Goal: Find contact information: Find contact information

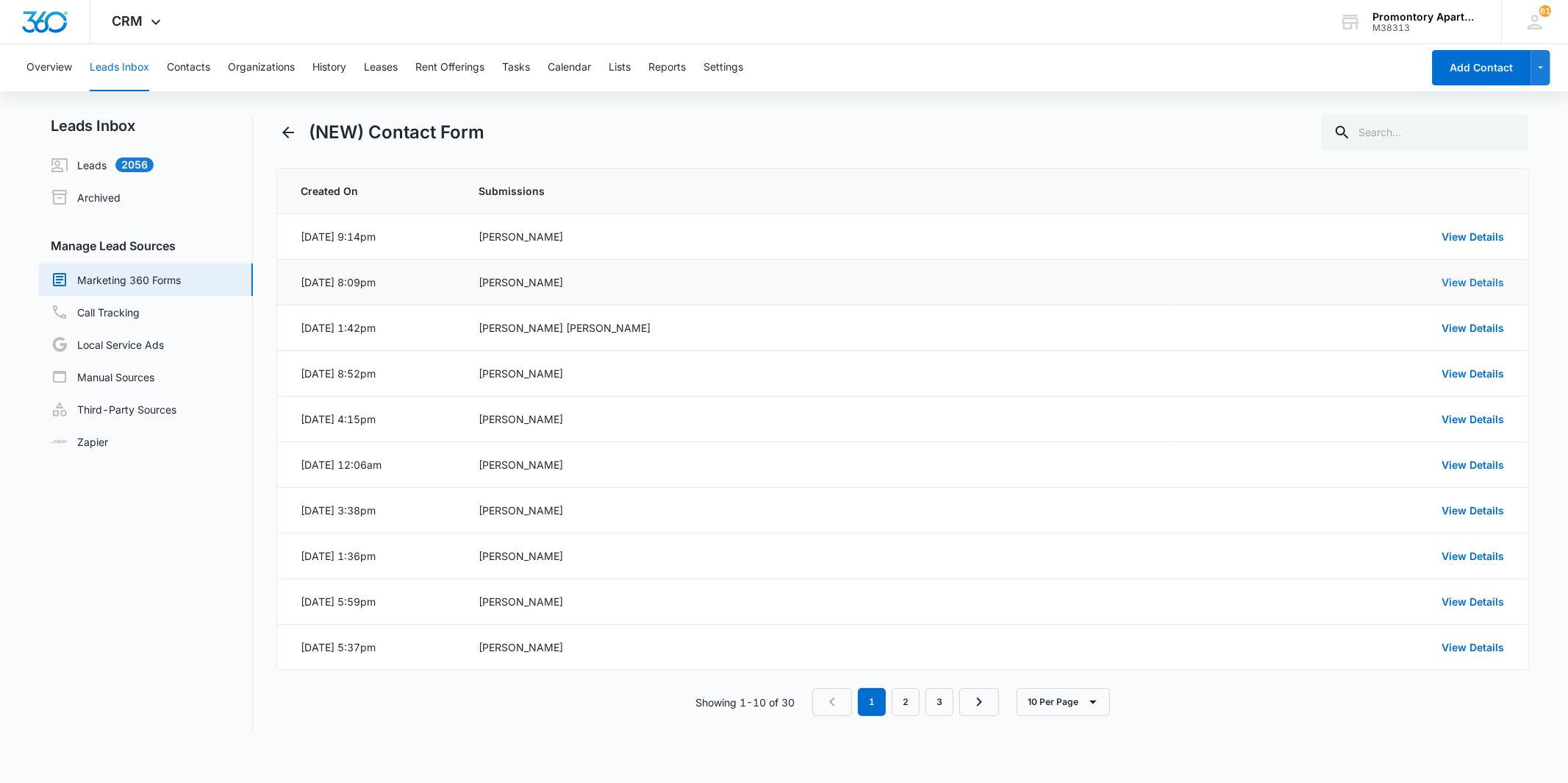
click at [1460, 284] on link "View Details" at bounding box center [1473, 281] width 62 height 13
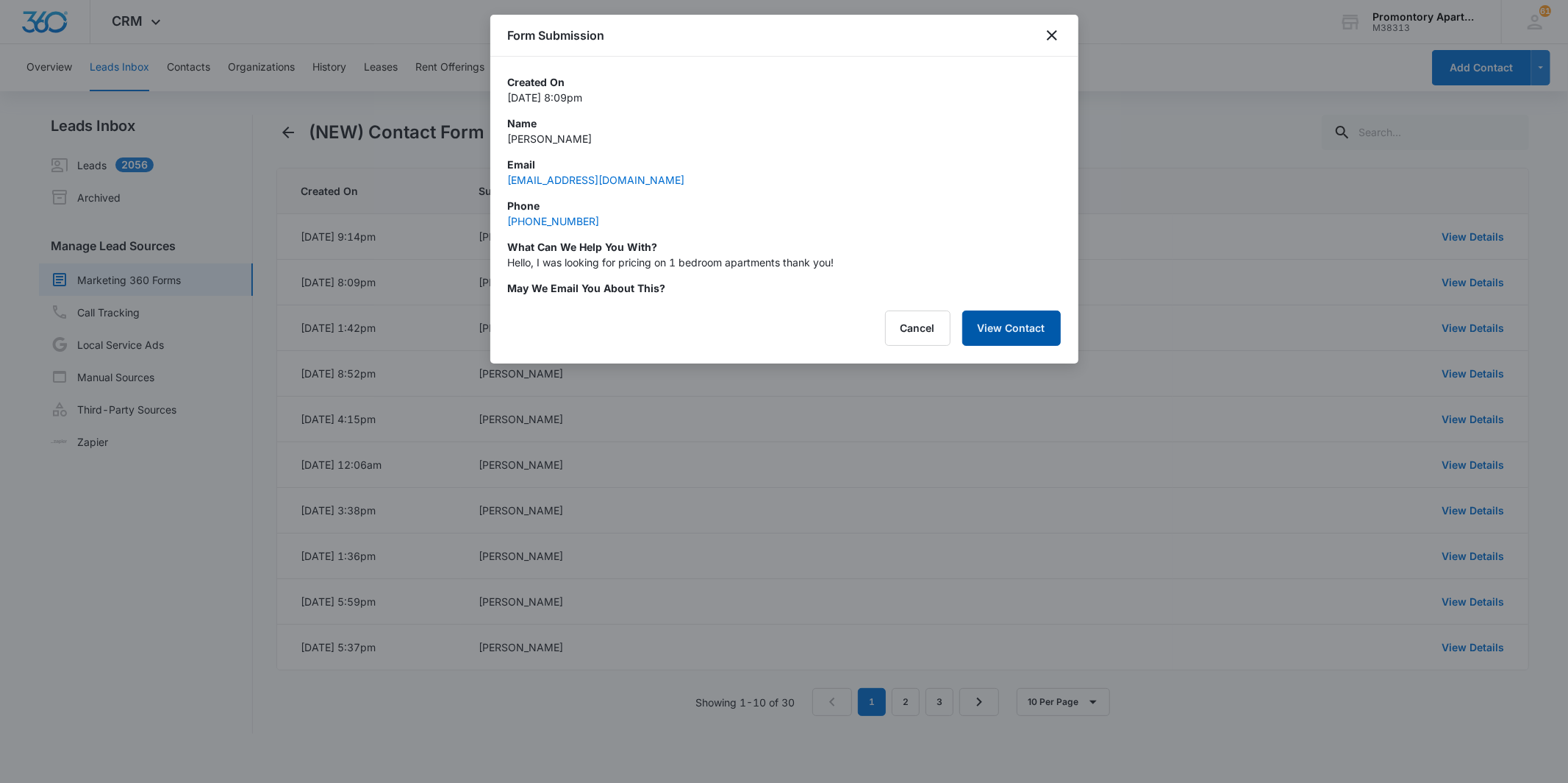
click at [1012, 331] on button "View Contact" at bounding box center [1011, 328] width 99 height 35
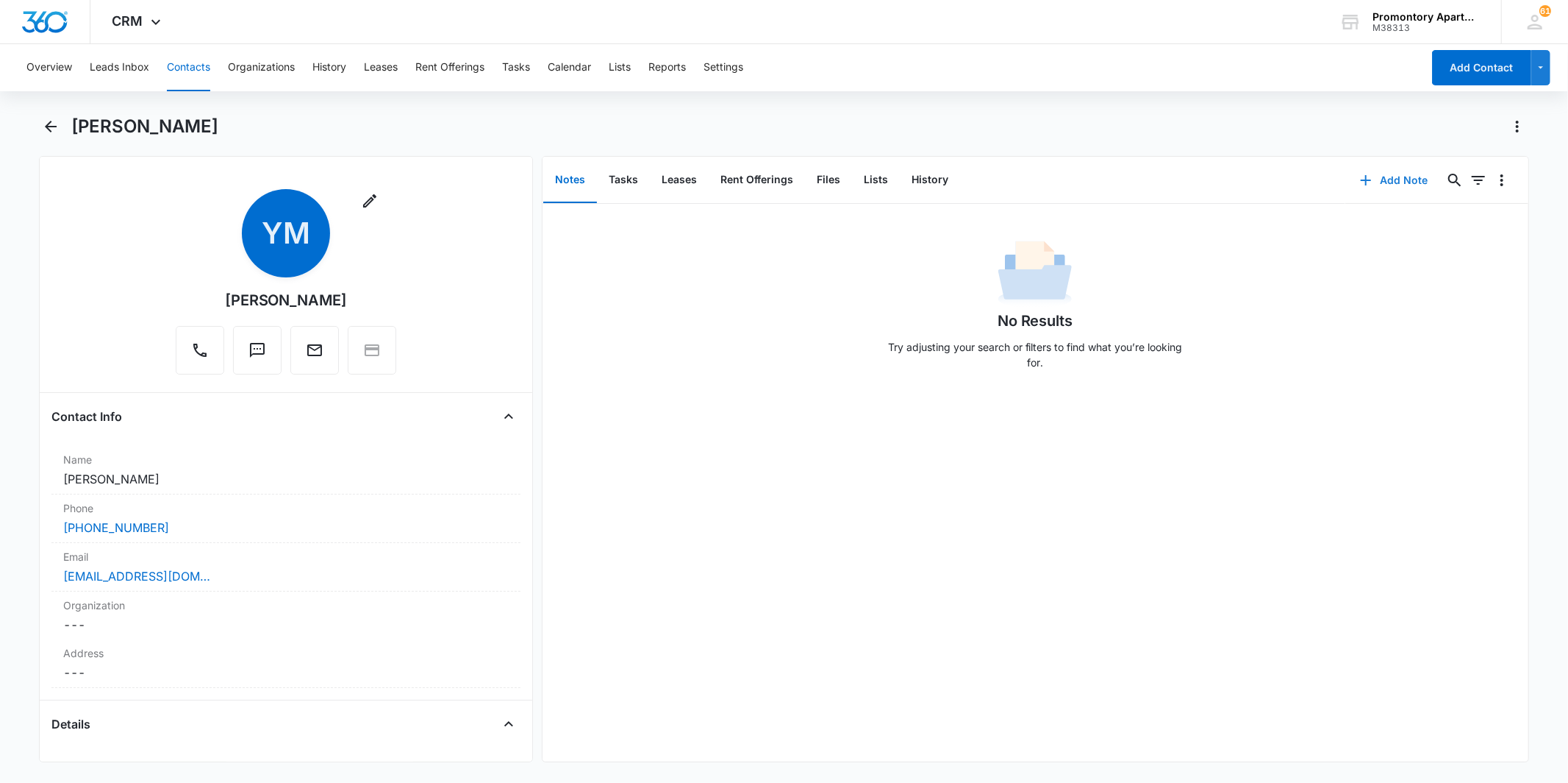
click at [1385, 174] on button "Add Note" at bounding box center [1394, 180] width 98 height 35
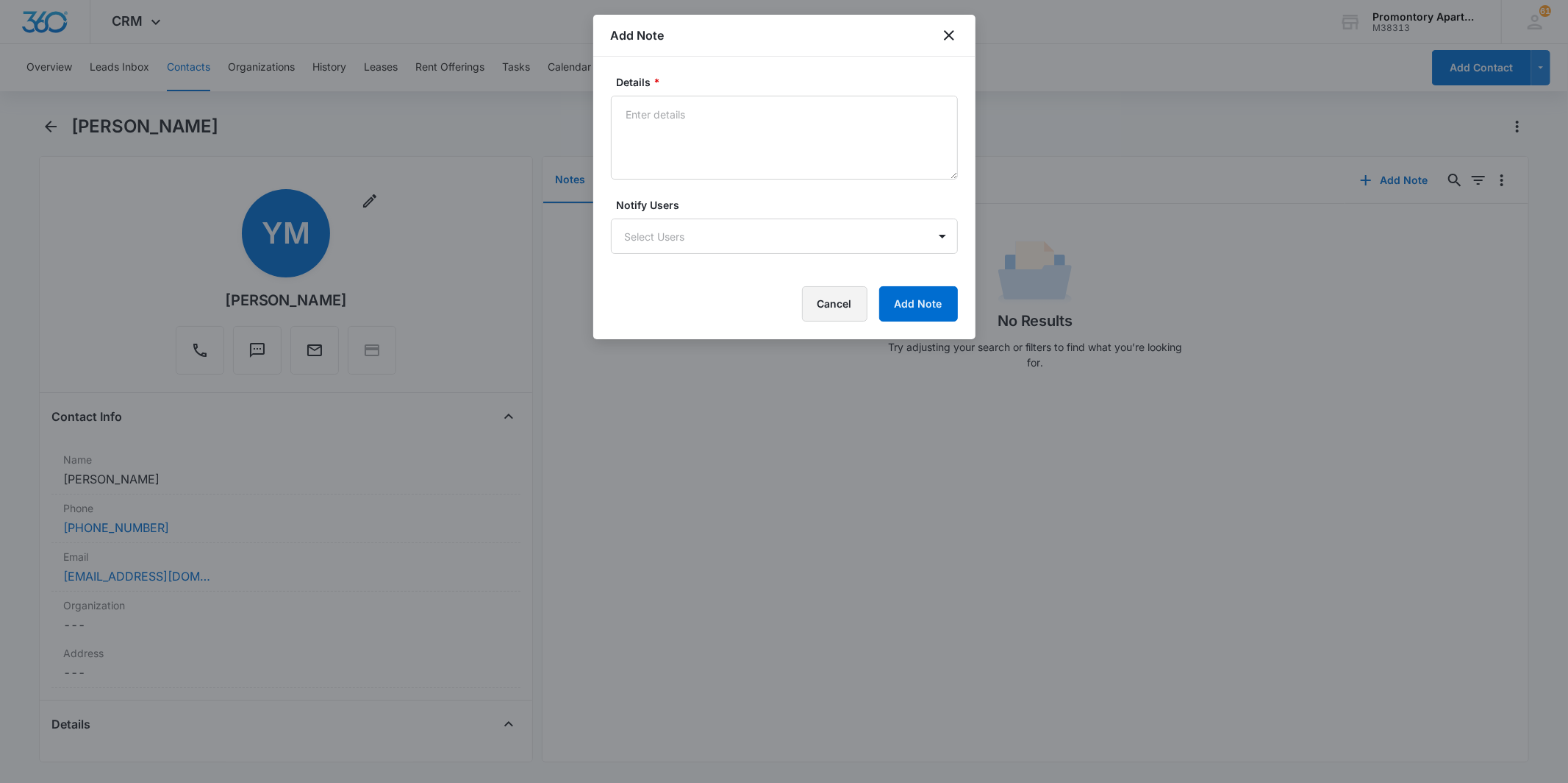
click at [836, 312] on button "Cancel" at bounding box center [834, 304] width 65 height 35
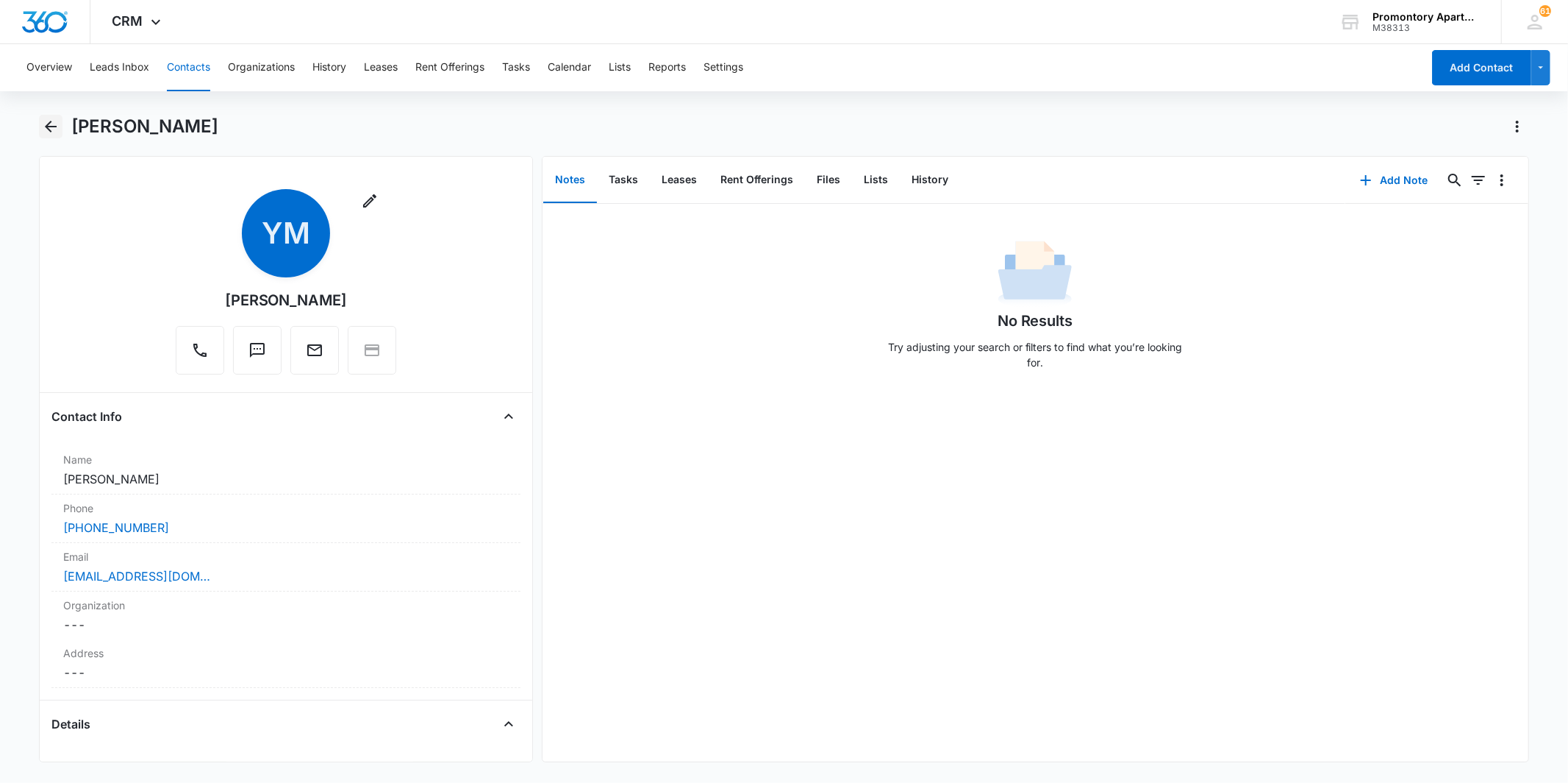
click at [50, 122] on icon "Back" at bounding box center [51, 127] width 12 height 12
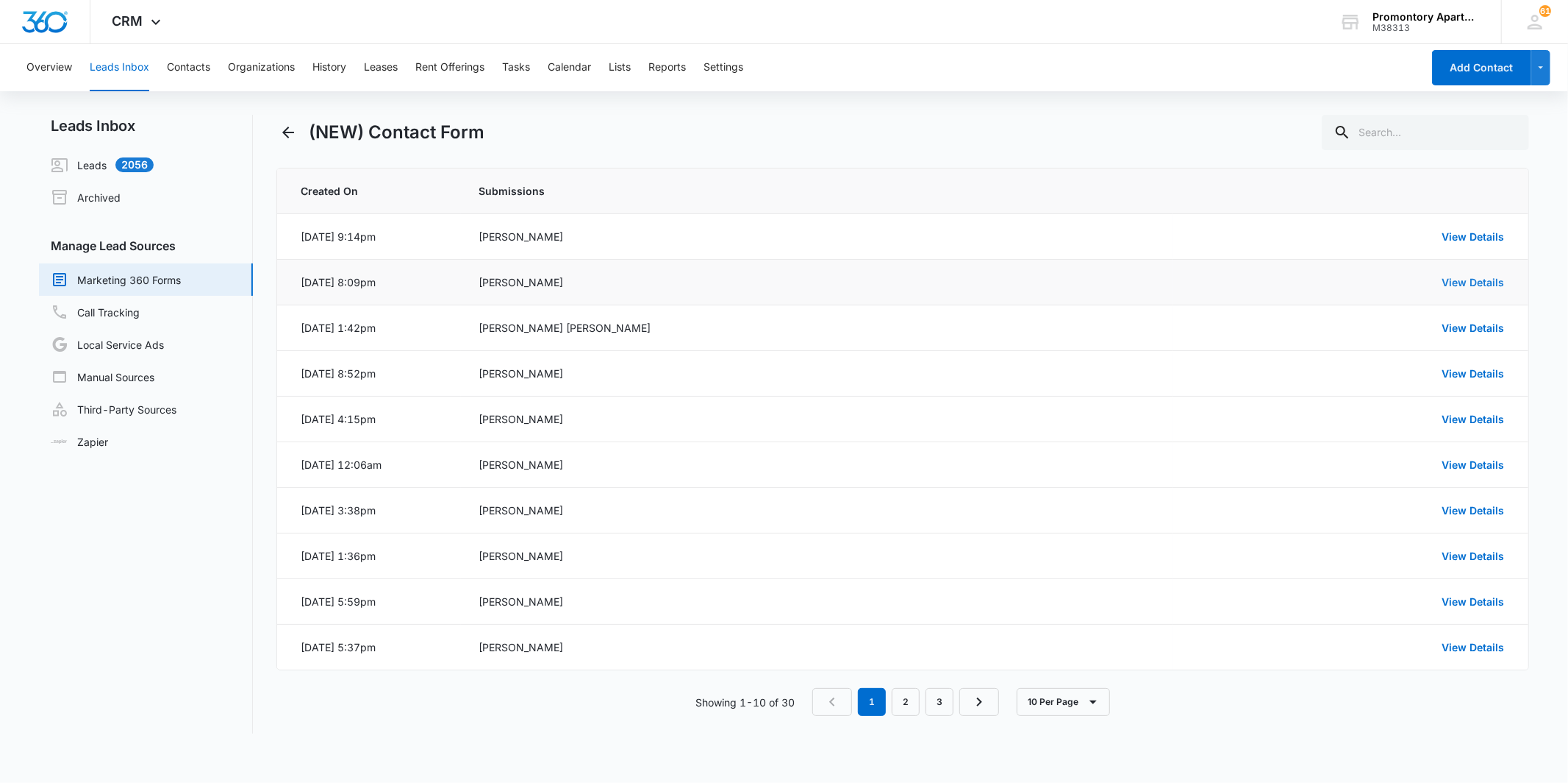
click at [1488, 283] on link "View Details" at bounding box center [1473, 281] width 62 height 13
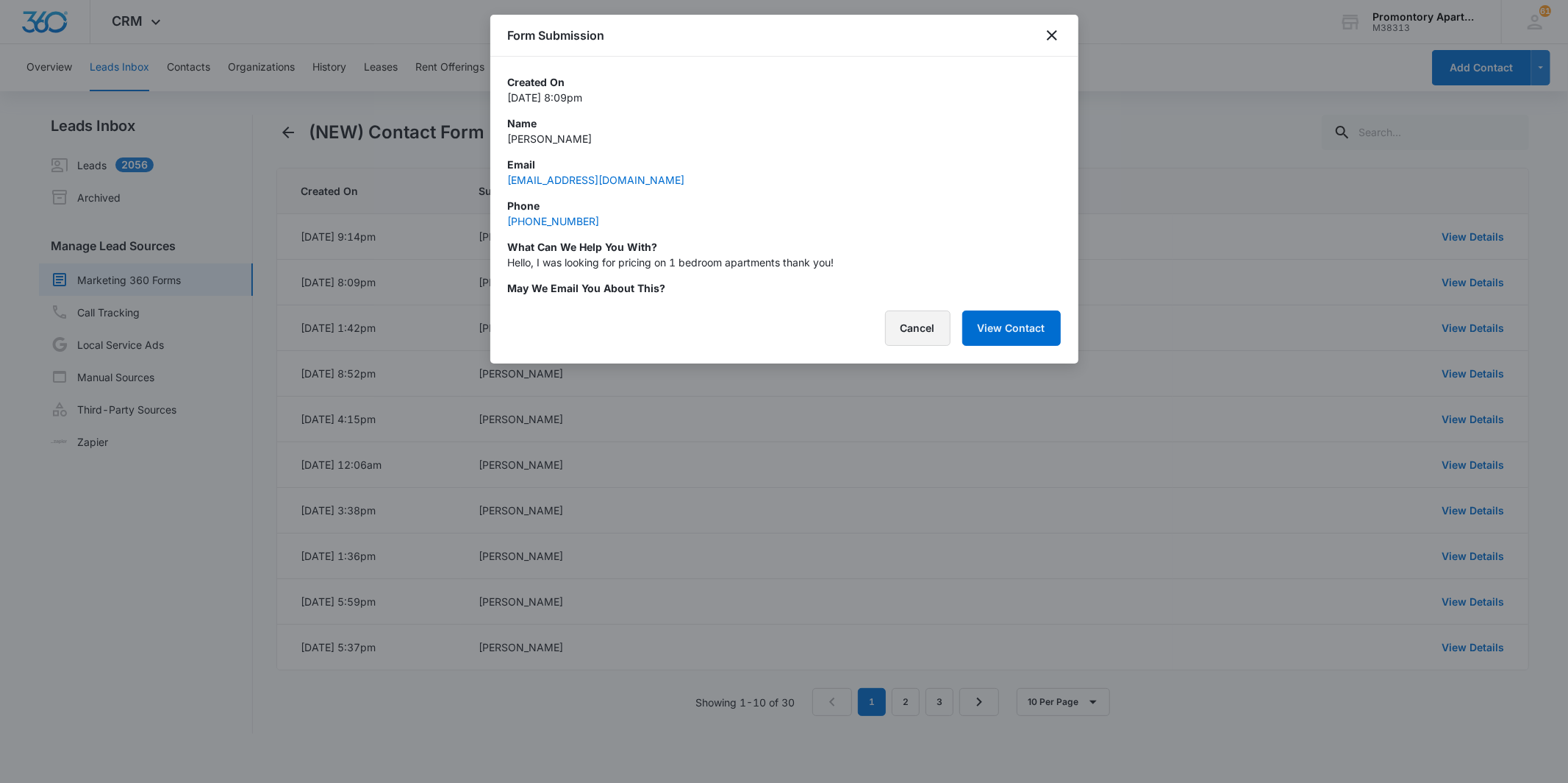
click at [913, 320] on button "Cancel" at bounding box center [917, 328] width 65 height 35
